Goal: Find specific page/section: Find specific page/section

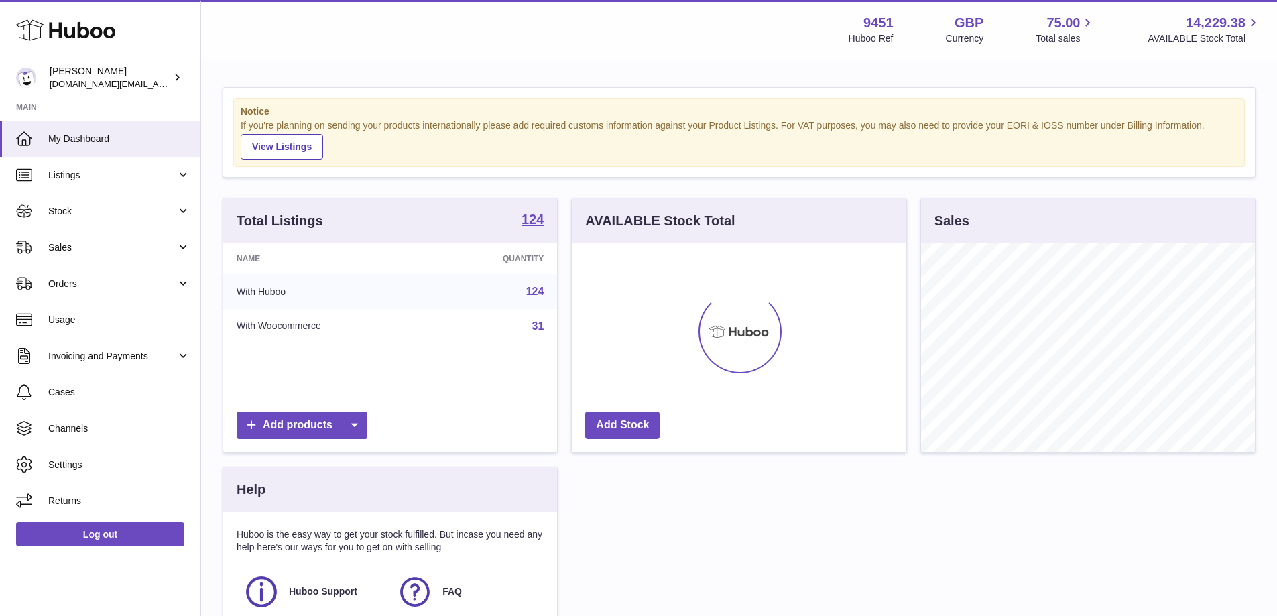
scroll to position [209, 335]
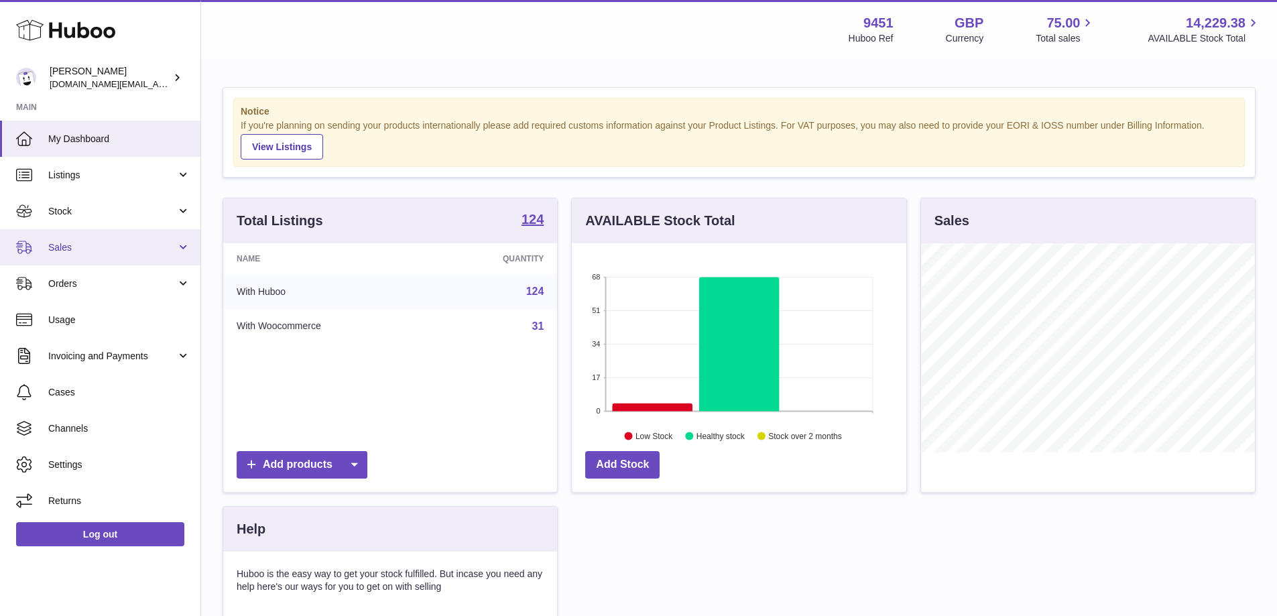
click at [97, 249] on span "Sales" at bounding box center [112, 247] width 128 height 13
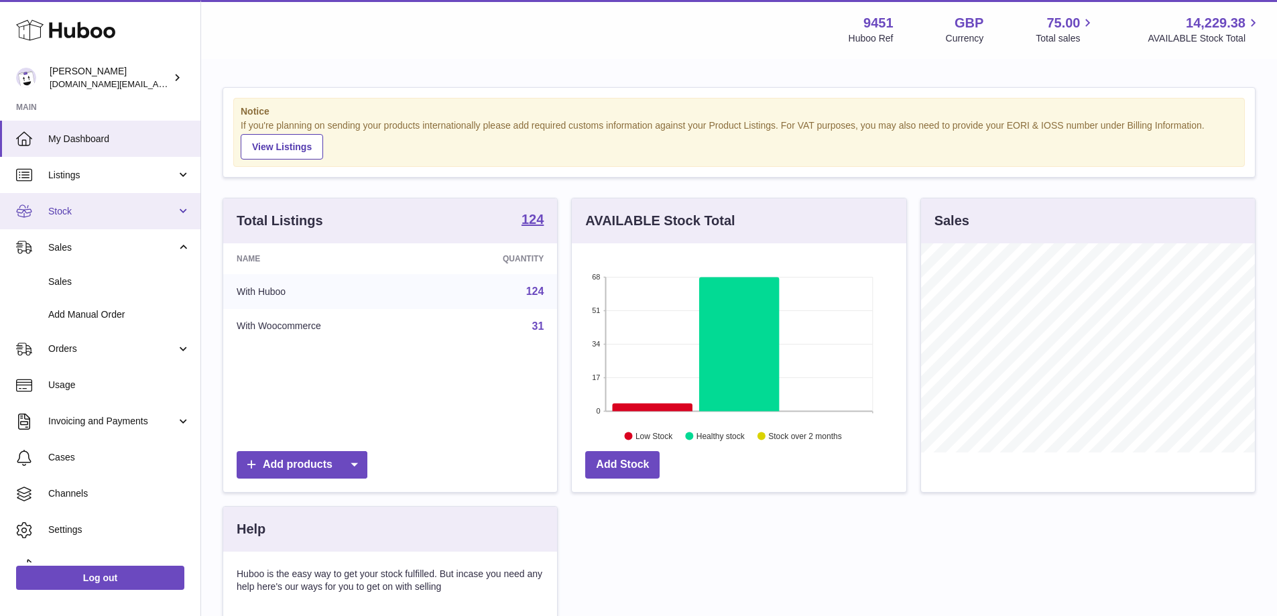
click at [113, 221] on link "Stock" at bounding box center [100, 211] width 200 height 36
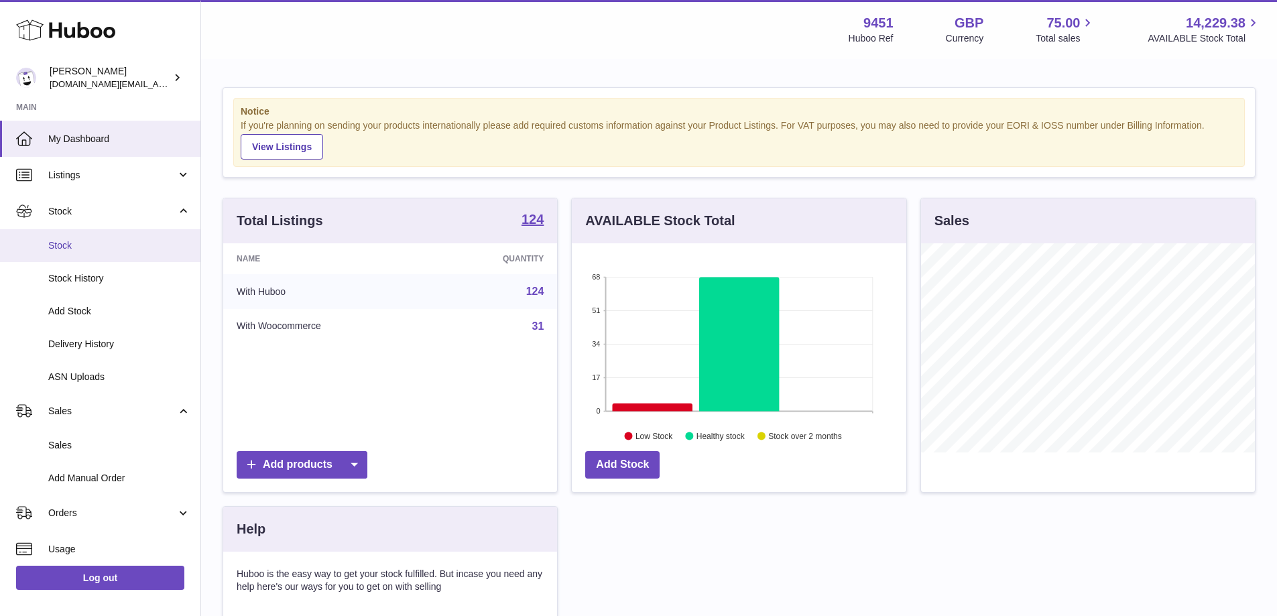
click at [98, 249] on span "Stock" at bounding box center [119, 245] width 142 height 13
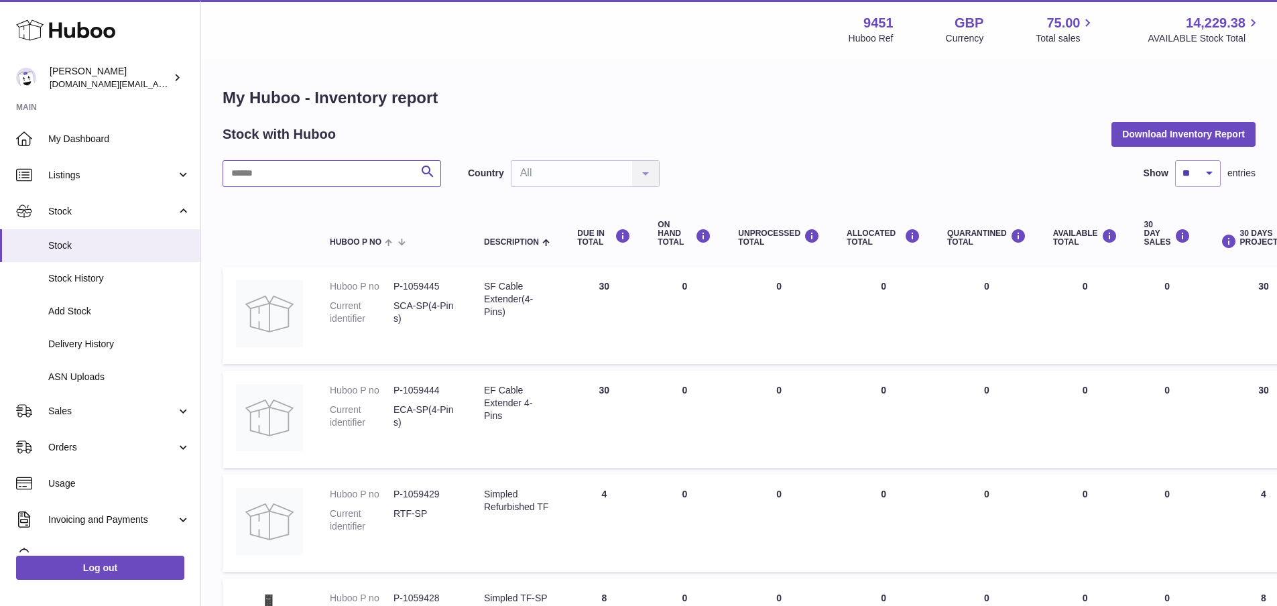
click at [251, 172] on input "text" at bounding box center [332, 173] width 219 height 27
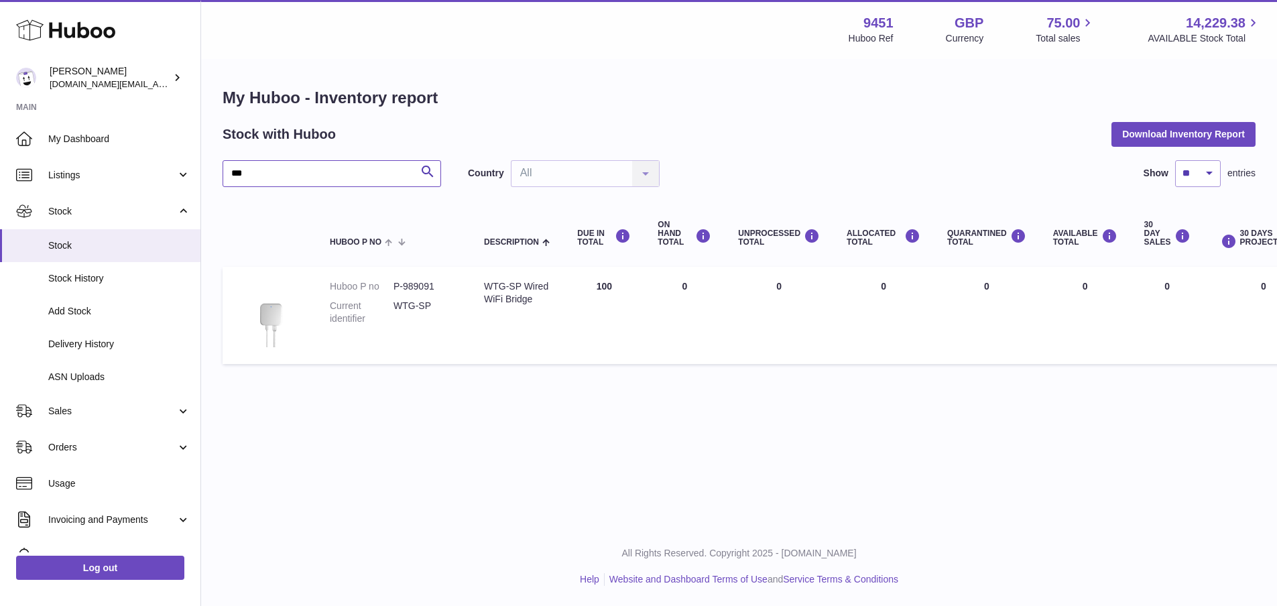
type input "***"
